Goal: Task Accomplishment & Management: Complete application form

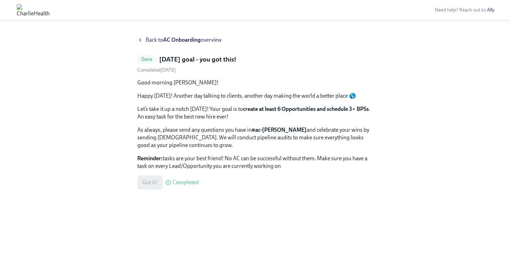
click at [166, 38] on strong "AC Onboarding" at bounding box center [182, 39] width 38 height 7
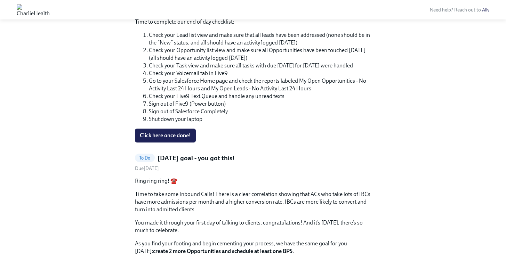
scroll to position [309, 0]
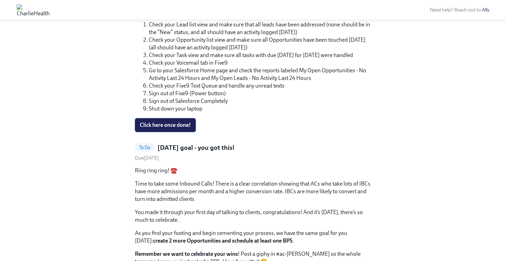
click at [178, 127] on span "Click here once done!" at bounding box center [165, 125] width 51 height 7
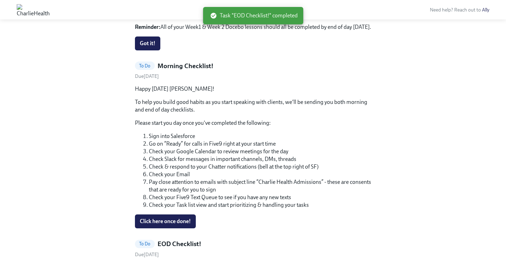
scroll to position [460, 0]
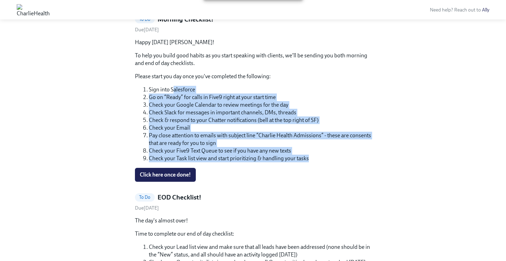
drag, startPoint x: 173, startPoint y: 92, endPoint x: 242, endPoint y: 164, distance: 99.8
click at [242, 164] on div "Happy Friday Chloe! To help you build good habits as you start speaking with cl…" at bounding box center [253, 110] width 236 height 143
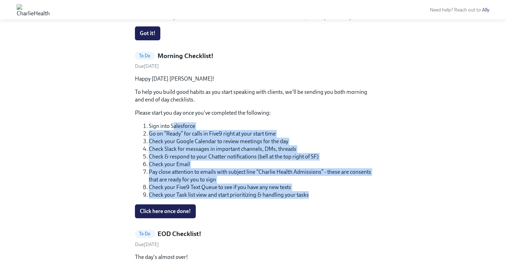
scroll to position [557, 0]
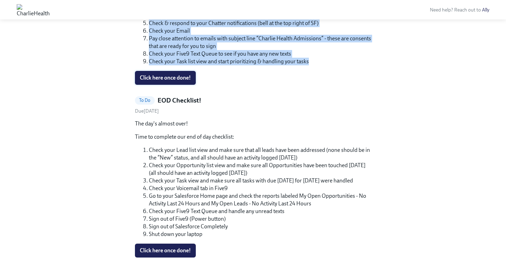
click at [177, 76] on span "Click here once done!" at bounding box center [165, 77] width 51 height 7
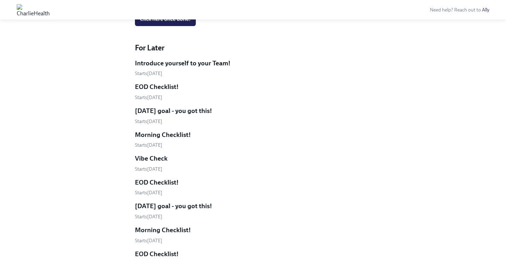
scroll to position [718, 0]
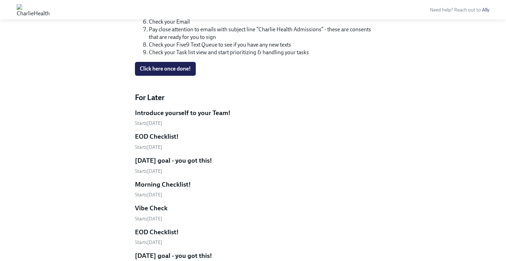
click at [160, 112] on h5 "Introduce yourself to your Team!" at bounding box center [183, 112] width 96 height 9
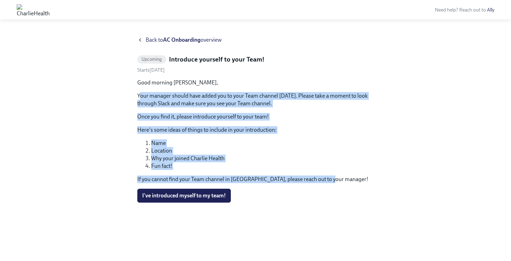
drag, startPoint x: 139, startPoint y: 93, endPoint x: 364, endPoint y: 180, distance: 241.1
click at [364, 180] on div "Good morning Chloe, Your manager should have added you to your Team channel tod…" at bounding box center [255, 131] width 236 height 104
click at [352, 171] on div "Good morning Chloe, Your manager should have added you to your Team channel tod…" at bounding box center [255, 131] width 236 height 104
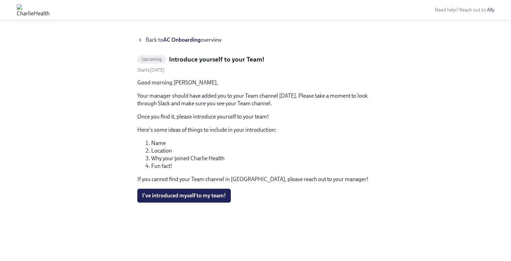
click at [179, 41] on strong "AC Onboarding" at bounding box center [182, 39] width 38 height 7
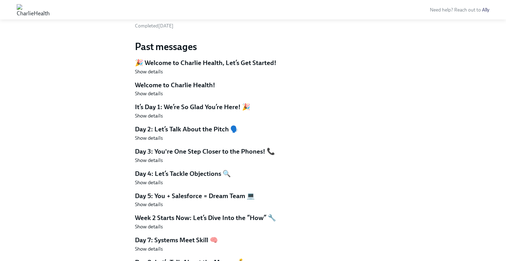
scroll to position [2024, 0]
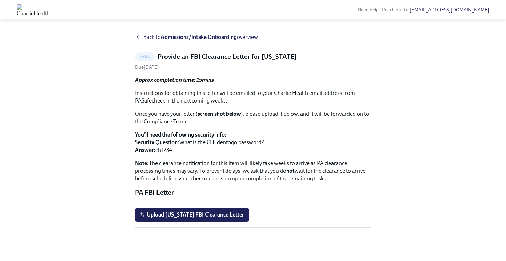
scroll to position [82, 0]
click at [226, 215] on span "Upload [US_STATE] FBI Clearance Letter" at bounding box center [192, 214] width 104 height 7
click at [0, 0] on input "Upload [US_STATE] FBI Clearance Letter" at bounding box center [0, 0] width 0 height 0
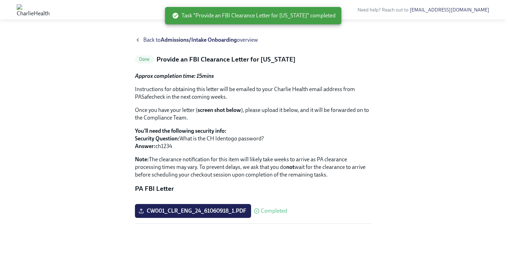
scroll to position [0, 0]
click at [169, 41] on strong "Admissions/Intake Onboarding" at bounding box center [199, 39] width 76 height 7
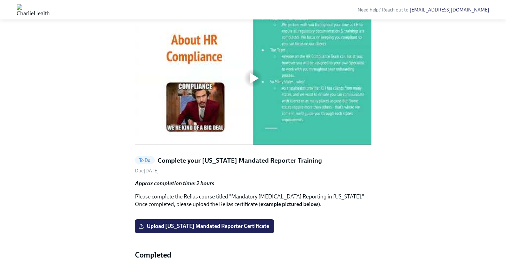
scroll to position [294, 0]
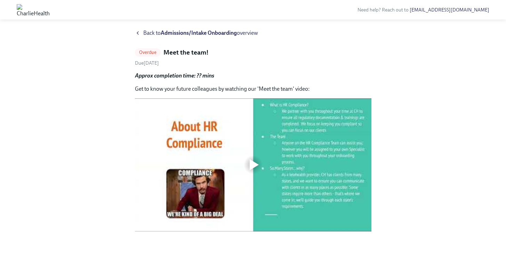
scroll to position [10, 0]
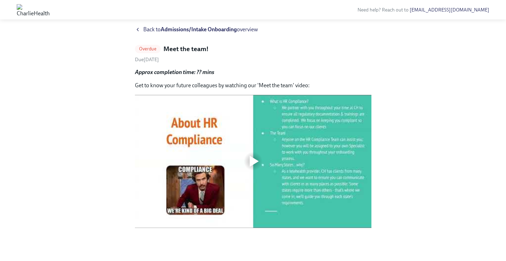
click at [255, 152] on div at bounding box center [253, 161] width 22 height 22
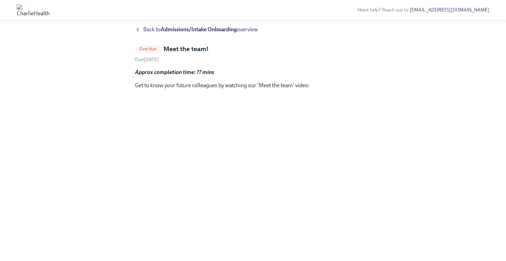
click at [139, 31] on icon at bounding box center [138, 30] width 6 height 6
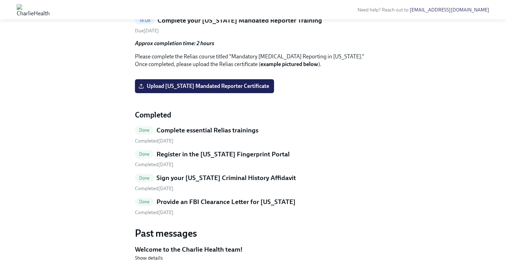
scroll to position [692, 0]
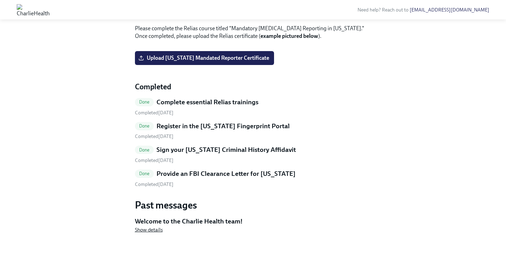
click at [142, 231] on span "Show details" at bounding box center [149, 229] width 28 height 7
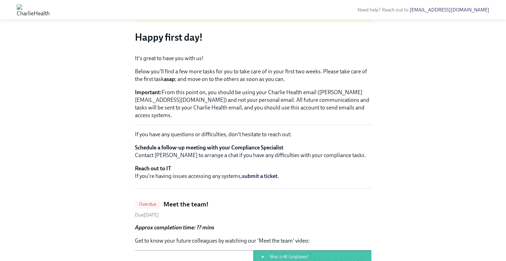
scroll to position [0, 0]
